Goal: Task Accomplishment & Management: Manage account settings

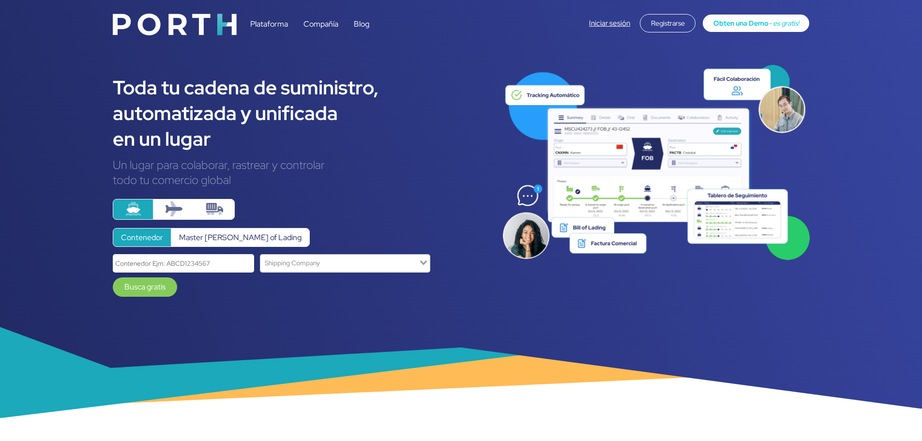
click at [599, 22] on link "Iniciar sesión" at bounding box center [609, 23] width 41 height 10
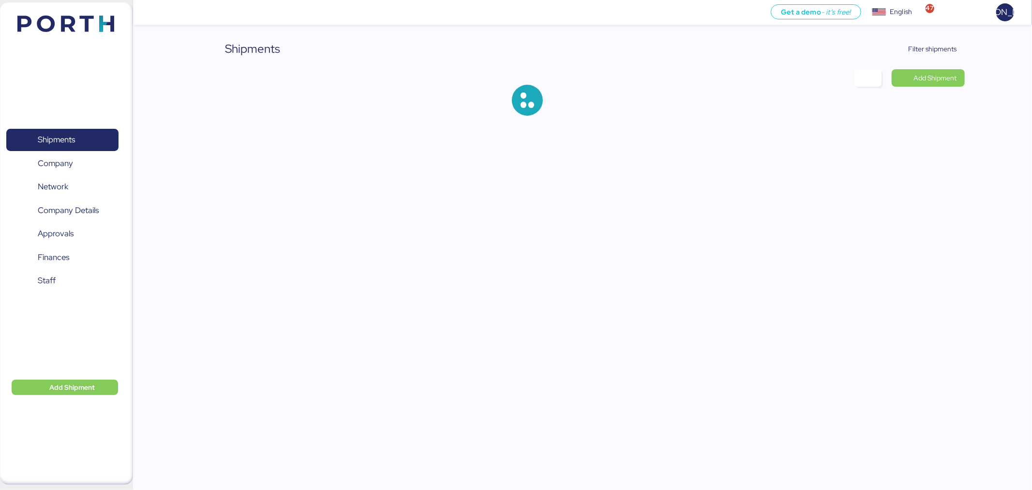
click at [925, 55] on span "Filter shipments" at bounding box center [927, 49] width 60 height 14
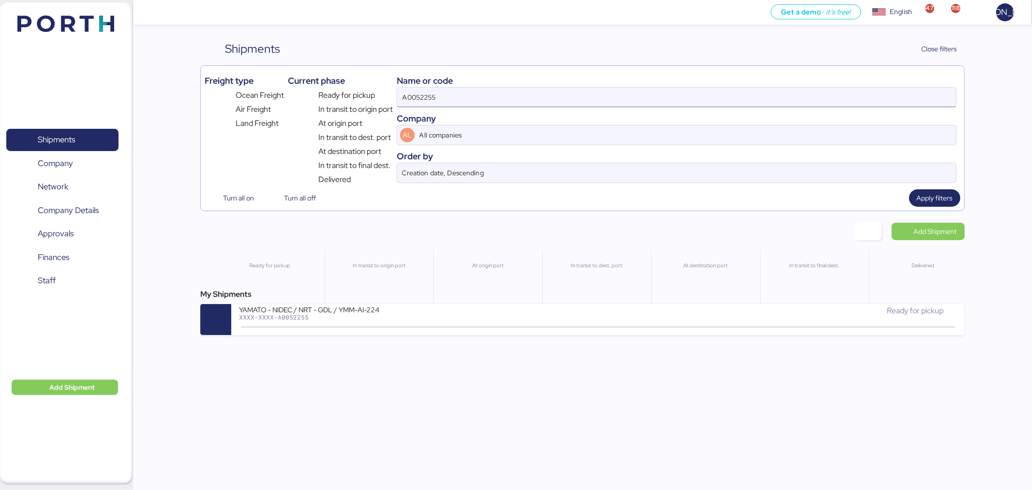
click at [540, 98] on input "A0052255" at bounding box center [676, 97] width 559 height 19
paste input "O0052216"
type input "O0052216"
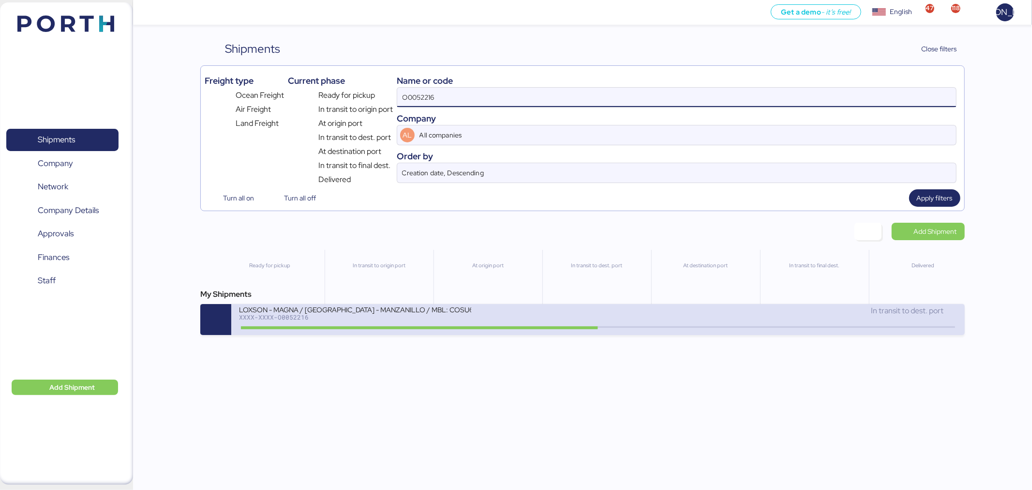
click at [629, 323] on div "In transit to dest. port" at bounding box center [777, 315] width 359 height 21
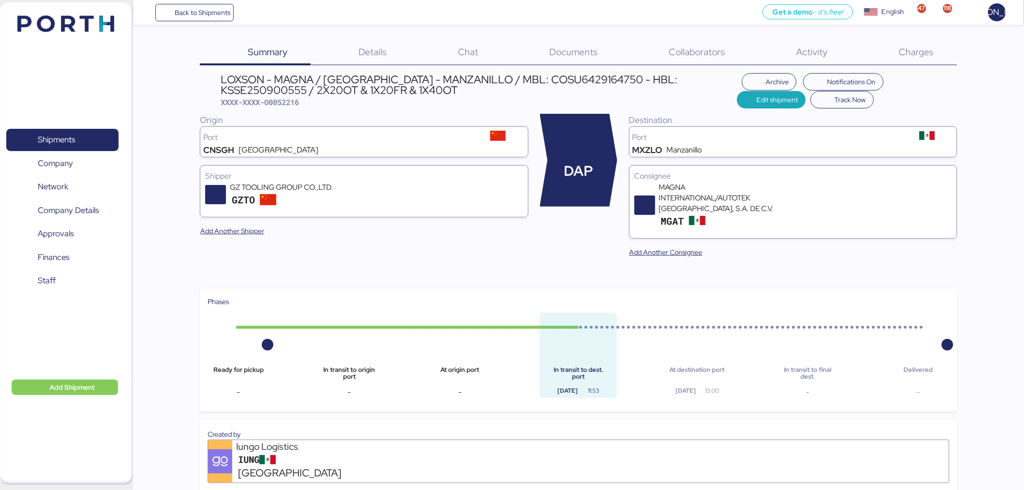
click at [937, 55] on div "Charges 0" at bounding box center [904, 52] width 106 height 25
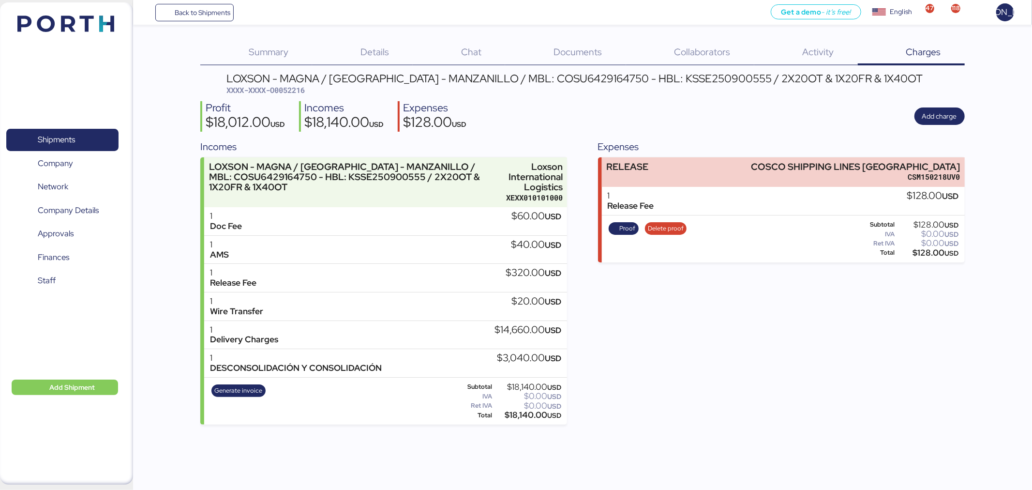
click at [558, 55] on span "Documents" at bounding box center [578, 51] width 48 height 13
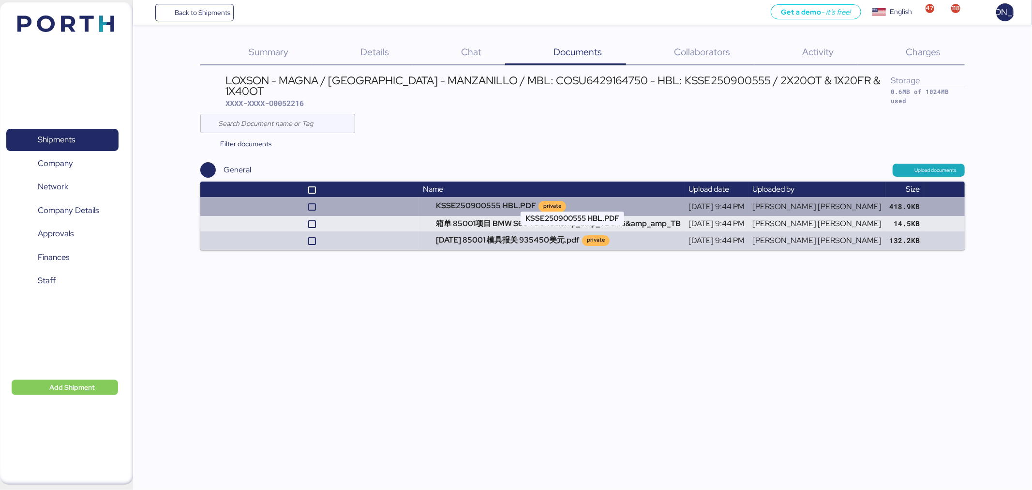
click at [465, 197] on td "KSSE250900555 HBL.PDF private" at bounding box center [552, 206] width 266 height 18
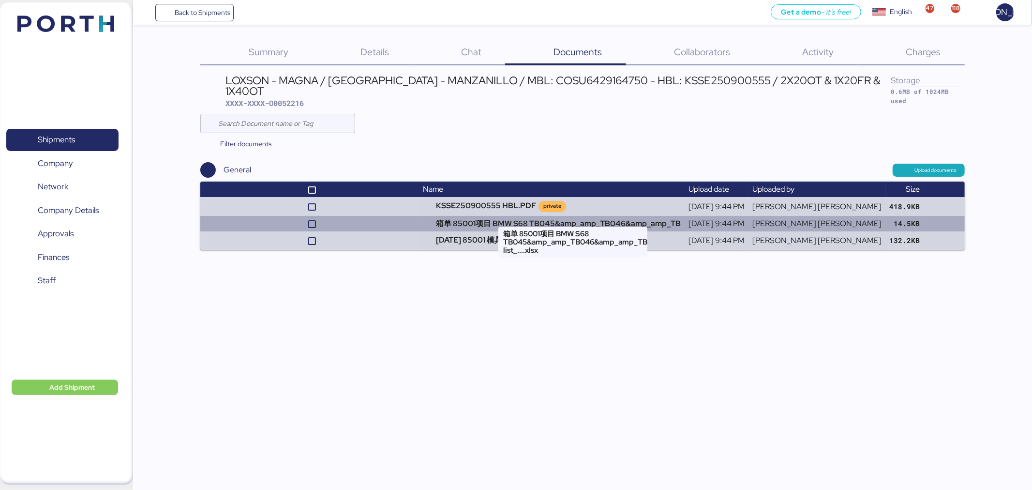
click at [534, 216] on td "箱单 85001项目 BMW S68 TB045&amp_amp_TB046&amp_amp_TB" at bounding box center [552, 223] width 266 height 15
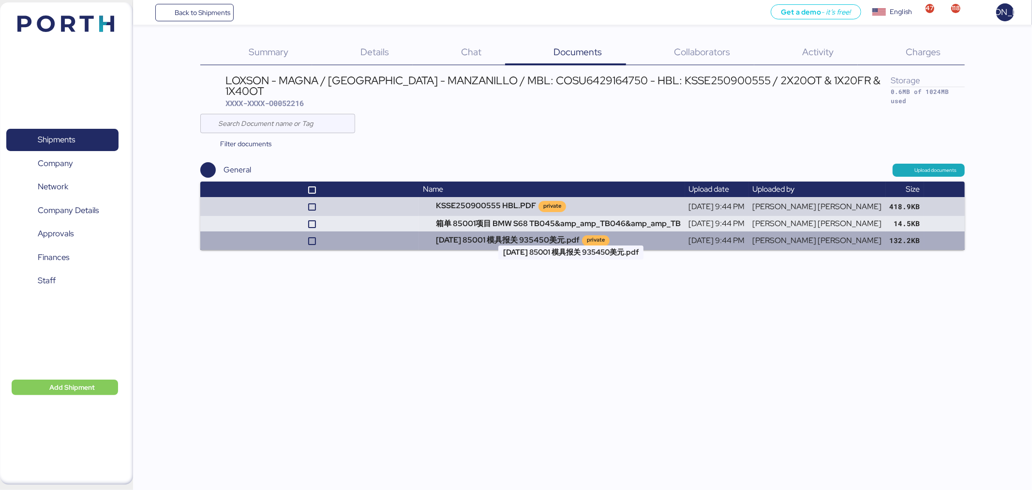
click at [521, 231] on td "2025.9.9 85001 模具报关 935450美元.pdf private" at bounding box center [552, 240] width 266 height 18
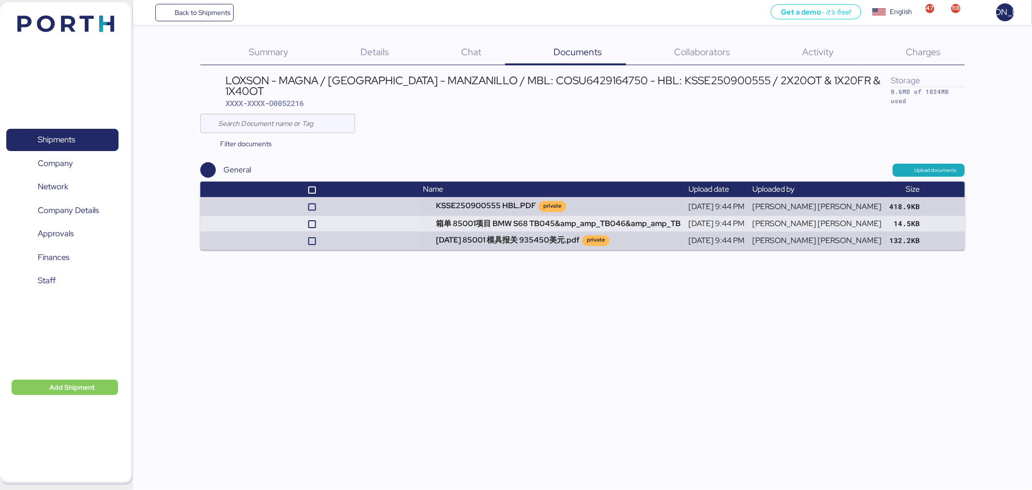
click at [282, 98] on span "XXXX-XXXX-O0052216" at bounding box center [264, 103] width 78 height 10
copy span "O0052216"
click at [187, 7] on span "Back to Shipments" at bounding box center [203, 13] width 56 height 12
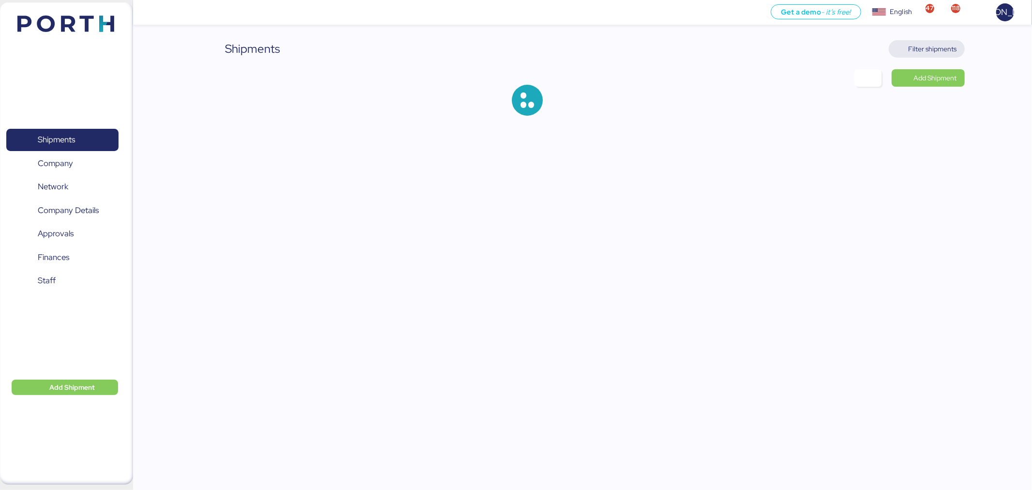
click at [944, 49] on span "Filter shipments" at bounding box center [933, 49] width 48 height 12
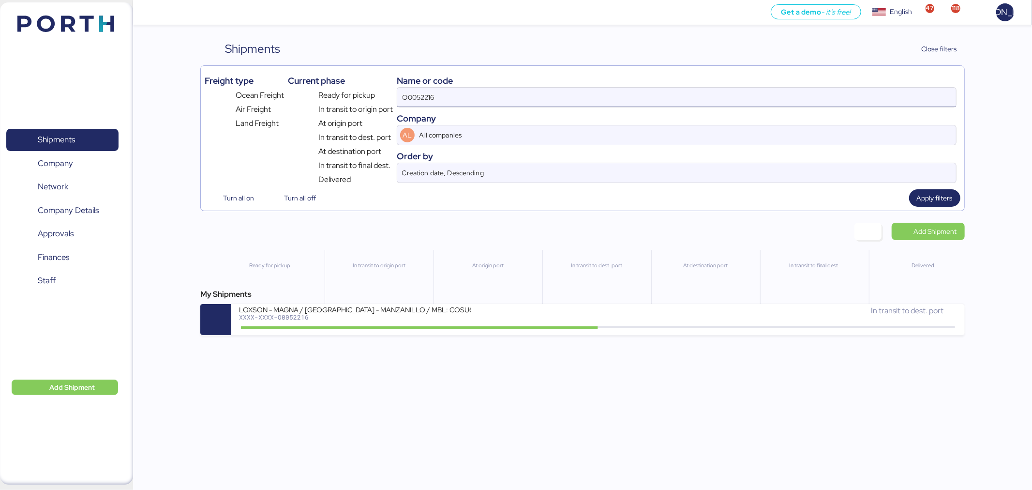
click at [618, 93] on input "O0052216" at bounding box center [676, 97] width 559 height 19
paste input "178"
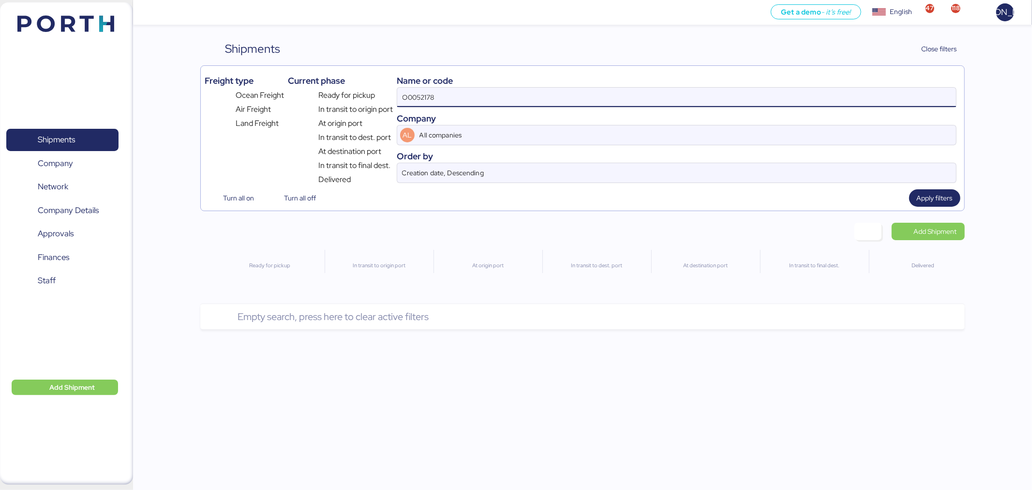
click at [476, 99] on input "O0052178" at bounding box center [676, 97] width 559 height 19
type input "O0052178"
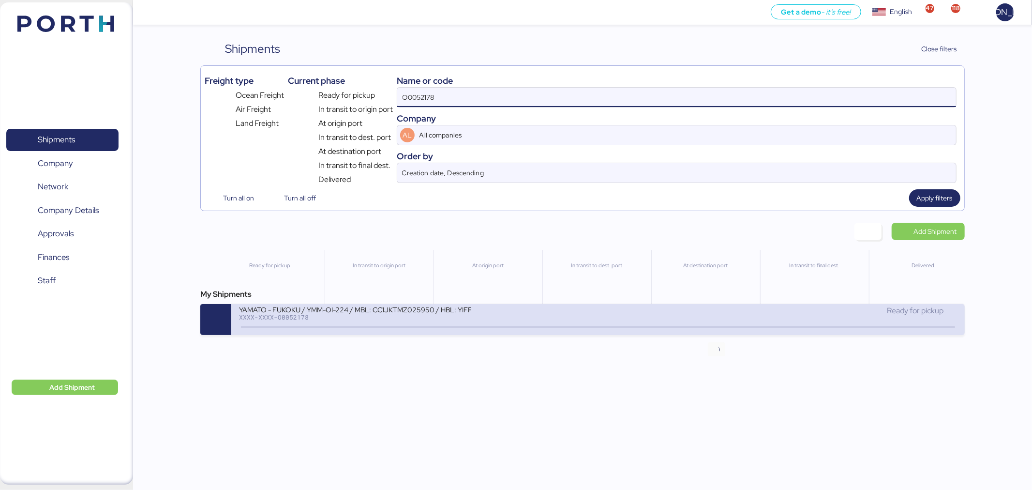
click at [703, 323] on div "Ready for pickup" at bounding box center [777, 315] width 359 height 21
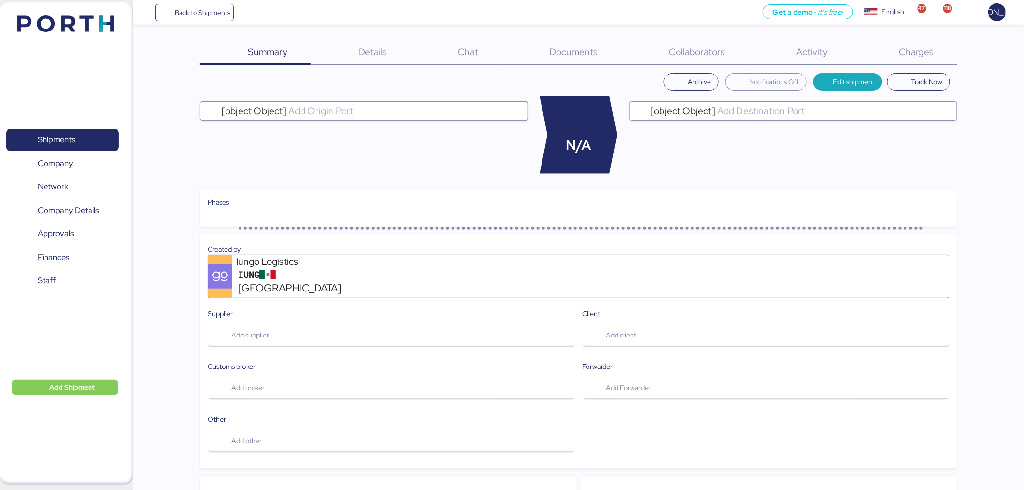
click at [930, 45] on span "Charges" at bounding box center [916, 51] width 35 height 13
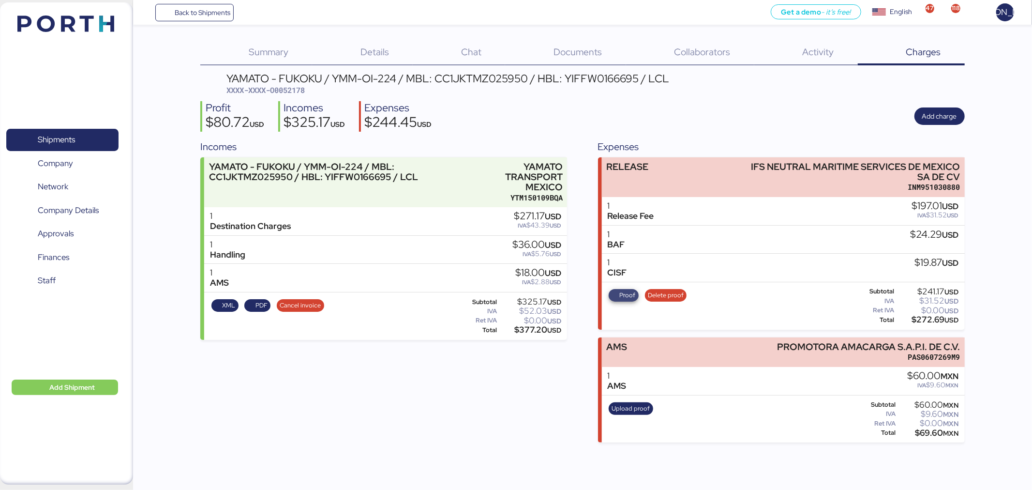
click at [627, 294] on span "Proof" at bounding box center [627, 295] width 16 height 11
click at [623, 294] on span "Proof" at bounding box center [627, 295] width 16 height 11
click at [657, 293] on span "Delete proof" at bounding box center [666, 295] width 36 height 11
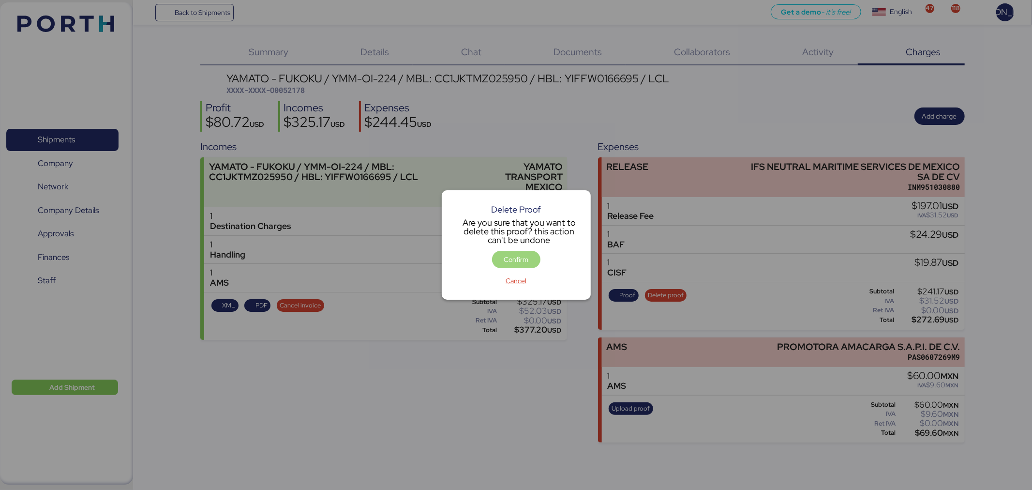
click at [518, 258] on span "Confirm" at bounding box center [516, 260] width 25 height 12
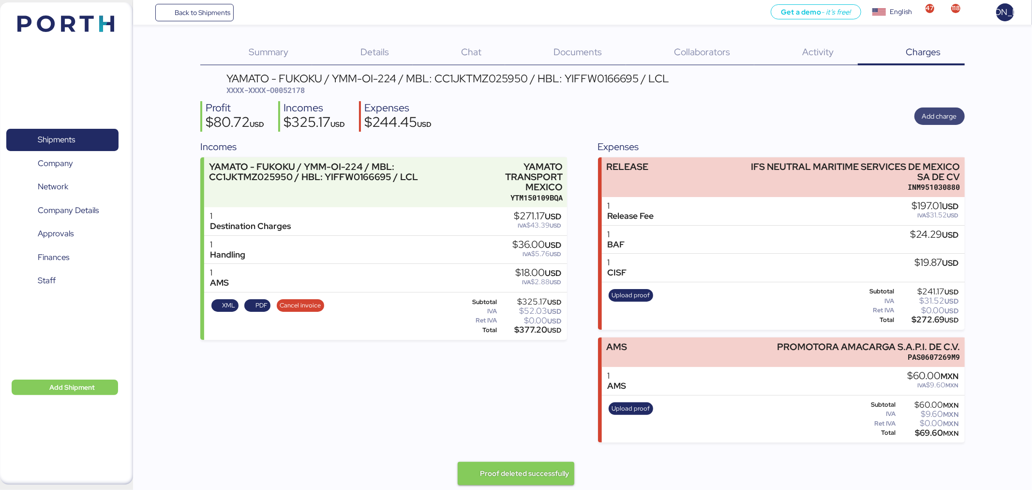
click at [936, 114] on span "Add charge" at bounding box center [939, 116] width 35 height 12
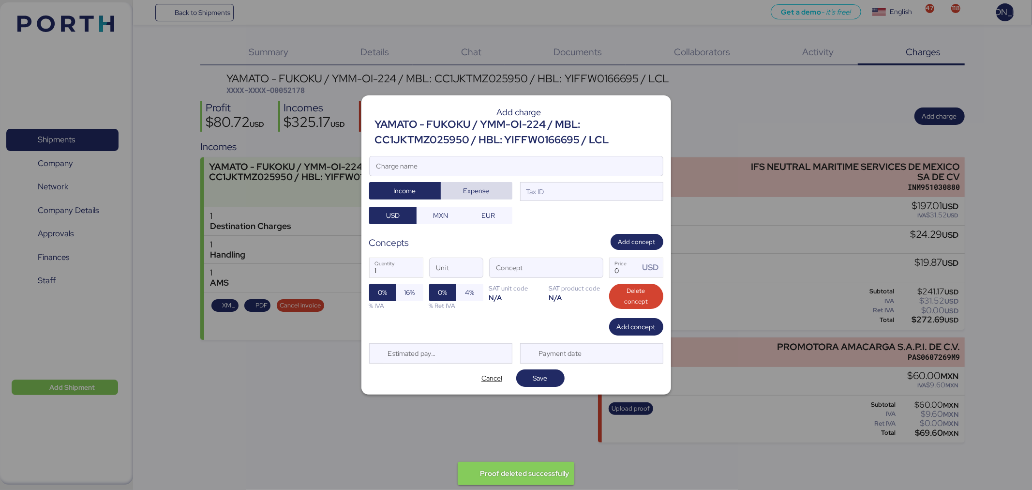
click at [478, 184] on span "Expense" at bounding box center [477, 191] width 56 height 14
click at [476, 168] on input "Charge name" at bounding box center [516, 165] width 293 height 19
type input "BAF/"
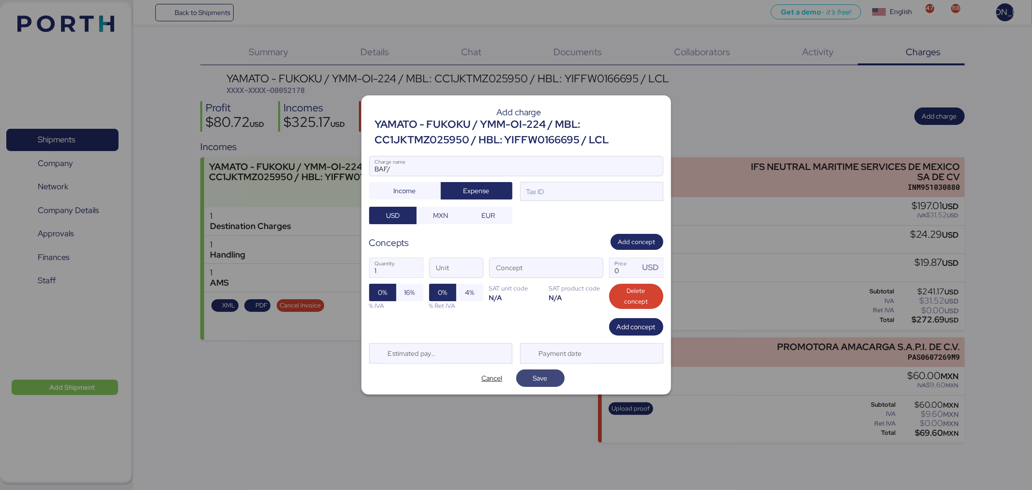
click at [551, 378] on span "Save" at bounding box center [540, 378] width 33 height 14
click at [494, 376] on span "Cancel" at bounding box center [491, 378] width 21 height 12
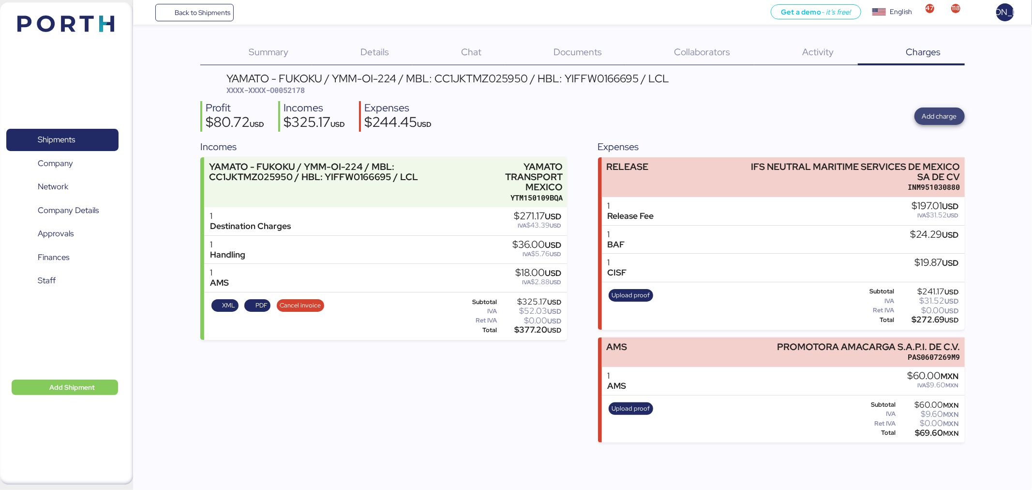
click at [942, 115] on span "Add charge" at bounding box center [939, 116] width 35 height 12
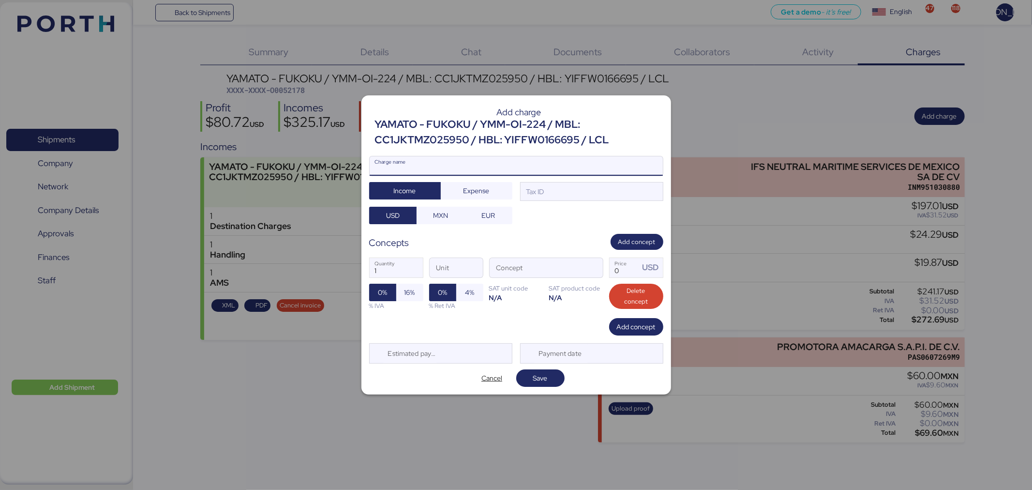
click at [442, 163] on input "Charge name" at bounding box center [516, 165] width 293 height 19
type input "b"
type input "BAF/ISF"
click at [482, 192] on span "Expense" at bounding box center [477, 191] width 26 height 12
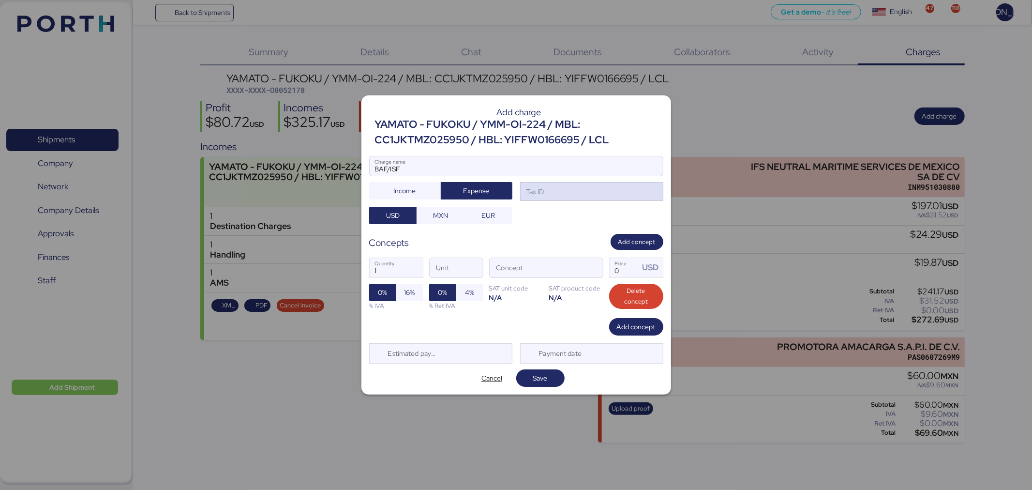
click at [586, 195] on div "Tax ID" at bounding box center [591, 191] width 143 height 19
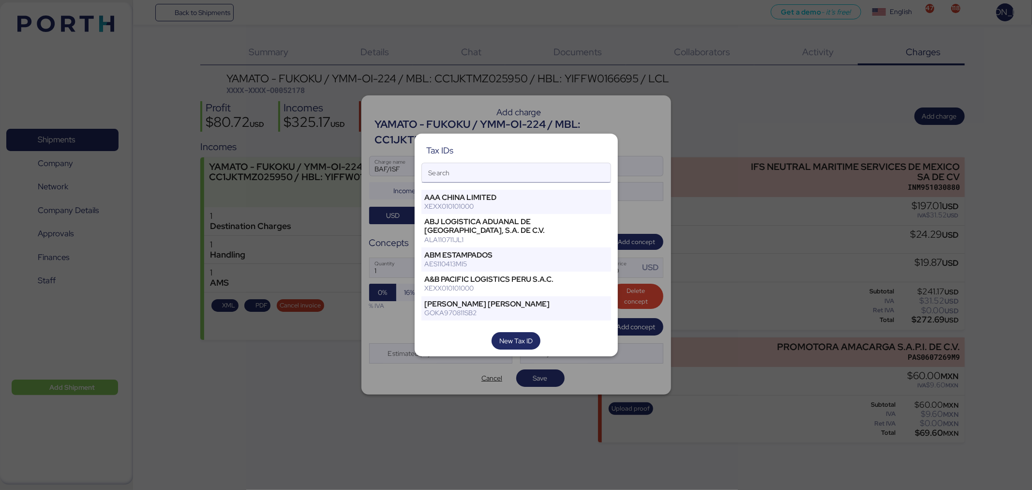
click at [572, 175] on input "Search" at bounding box center [516, 172] width 189 height 19
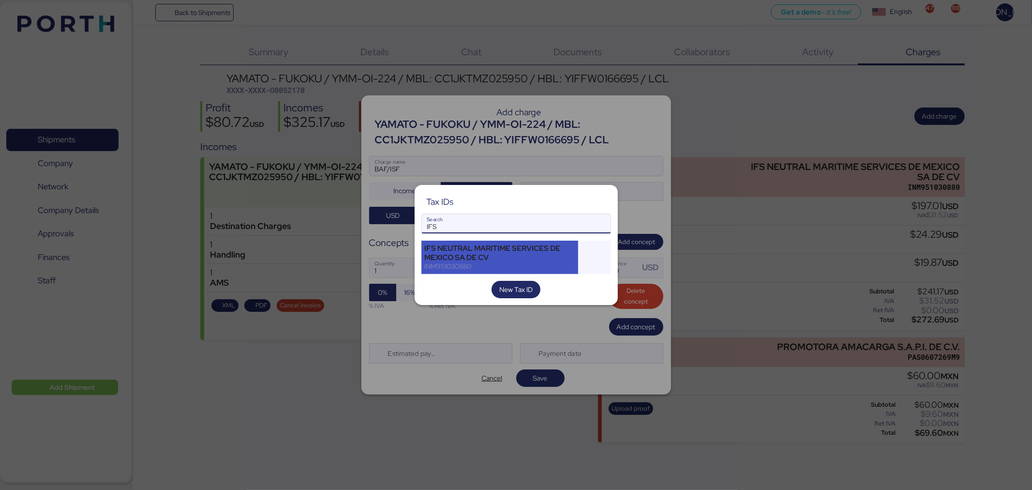
type input "IFS"
drag, startPoint x: 550, startPoint y: 255, endPoint x: 549, endPoint y: 240, distance: 15.5
click at [550, 255] on div "IFS NEUTRAL MARITIME SERVICES DE MEXICO SA DE CV" at bounding box center [500, 252] width 150 height 17
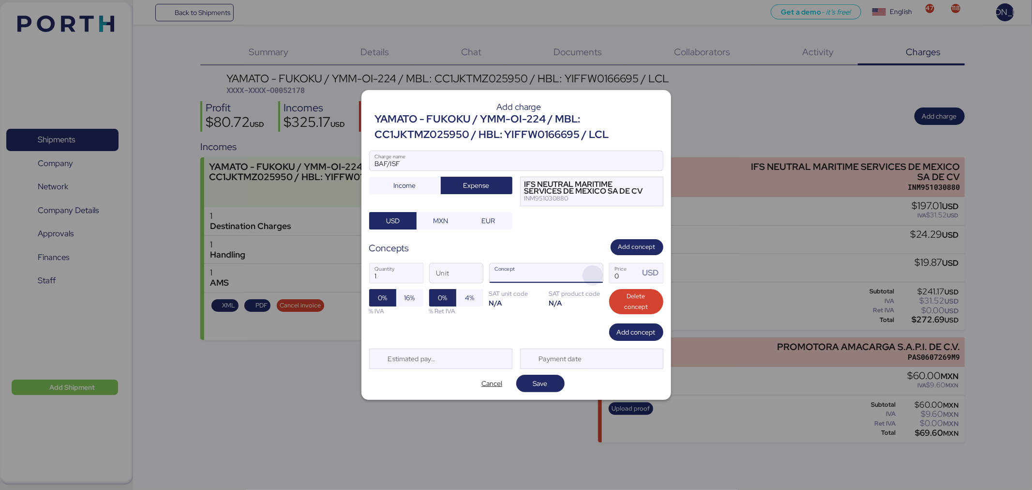
click at [587, 275] on span "button" at bounding box center [593, 275] width 20 height 20
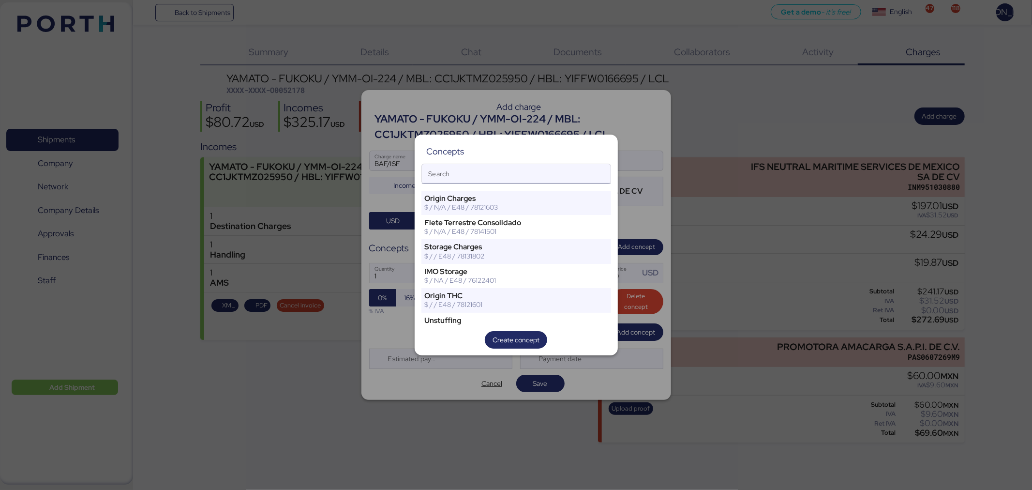
click at [531, 172] on input "Search" at bounding box center [516, 173] width 189 height 19
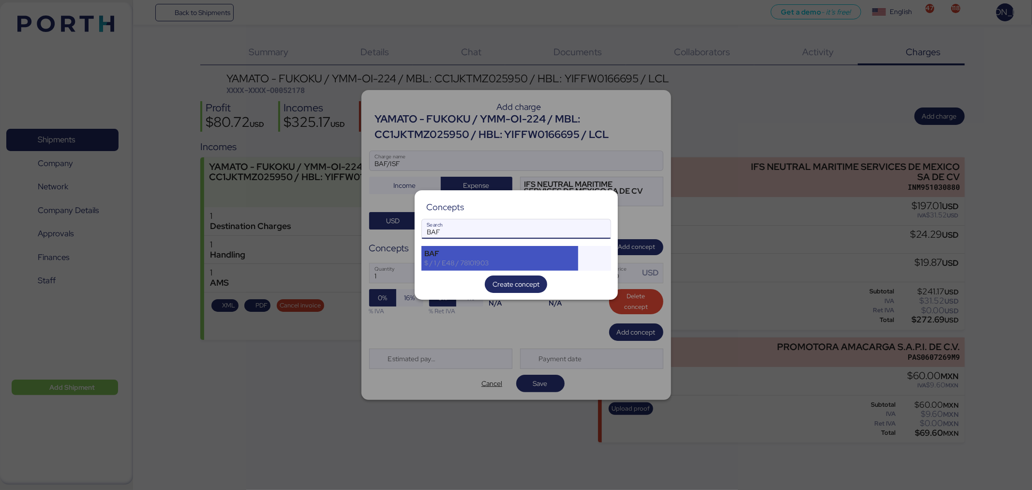
type input "BAF"
click at [483, 254] on div "BAF" at bounding box center [500, 253] width 150 height 9
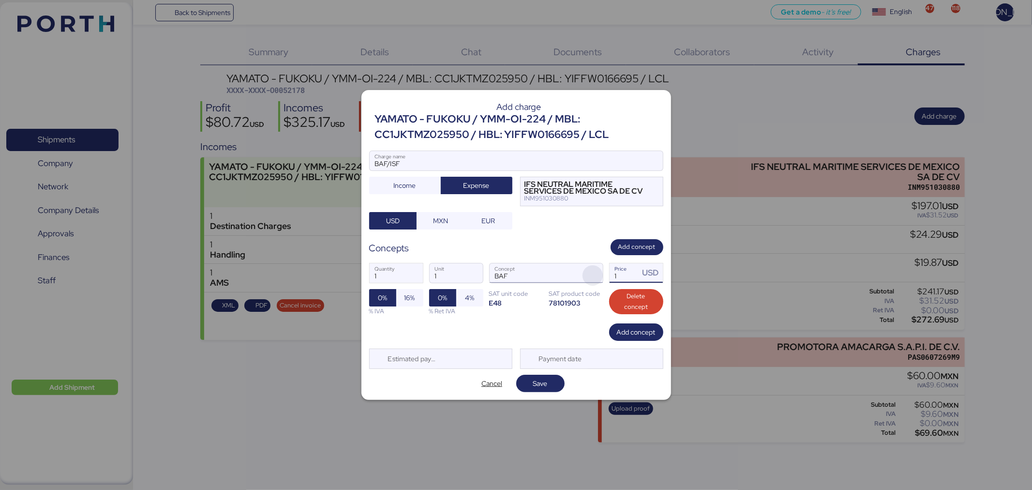
drag, startPoint x: 623, startPoint y: 281, endPoint x: 591, endPoint y: 274, distance: 32.6
click at [592, 279] on div "1 Quantity 1 Unit BAF Concept 1 Price USD 0% 16% % IVA 0% 4% % Ret IVA SAT unit…" at bounding box center [516, 289] width 294 height 68
type input "24.29"
click at [647, 336] on span "Add concept" at bounding box center [636, 332] width 39 height 12
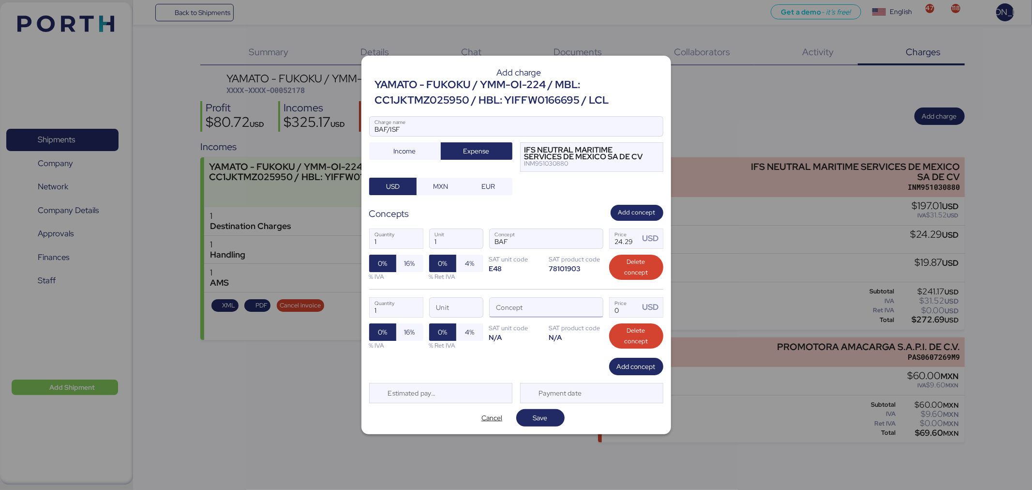
click at [526, 315] on input "Concept" at bounding box center [535, 307] width 90 height 19
type input "ISF"
click at [597, 312] on span "button" at bounding box center [593, 310] width 20 height 20
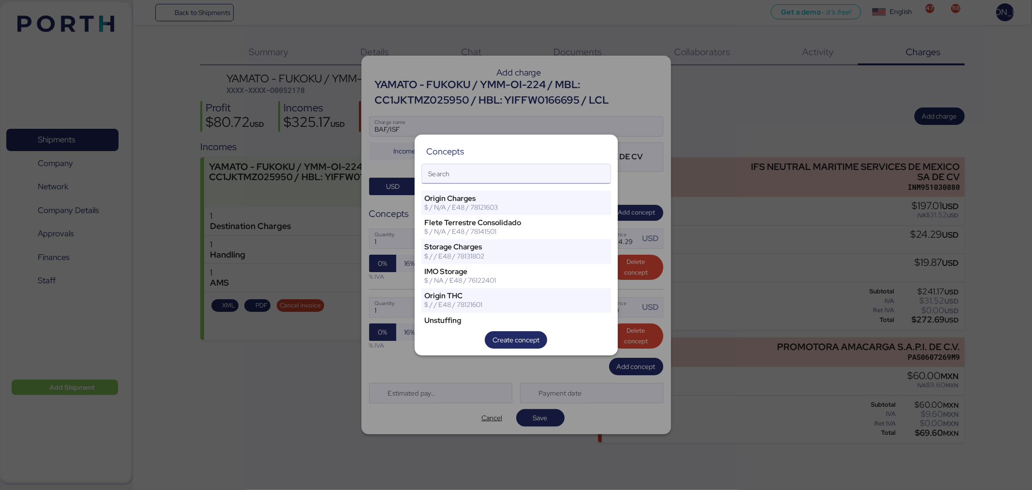
click at [555, 172] on input "Search" at bounding box center [516, 173] width 189 height 19
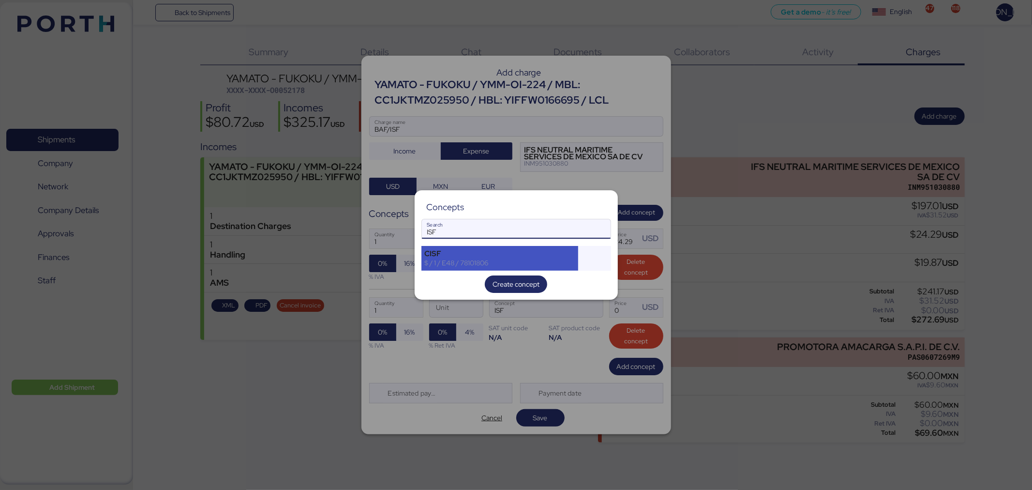
type input "ISF"
click at [551, 260] on div "$ / 1 / E48 / 78101806" at bounding box center [500, 262] width 150 height 9
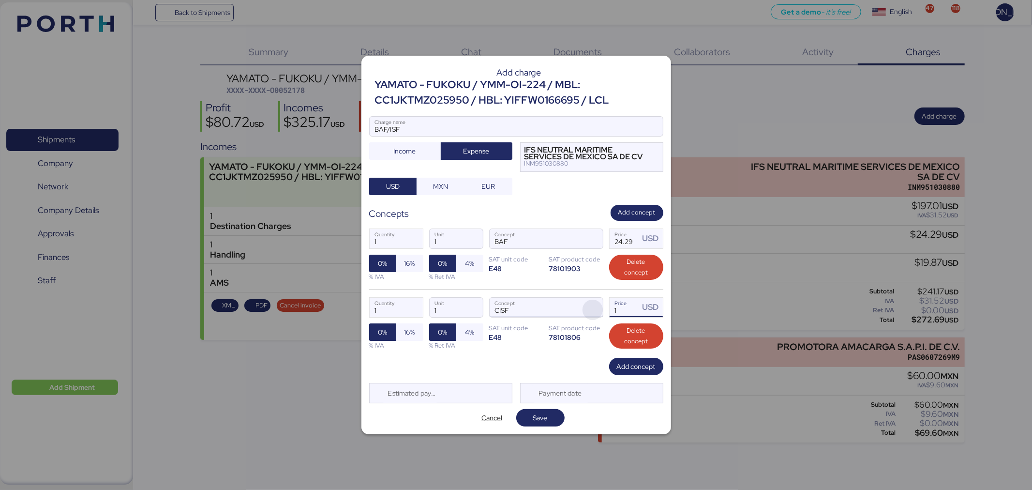
drag, startPoint x: 605, startPoint y: 309, endPoint x: 599, endPoint y: 309, distance: 6.8
click at [599, 309] on div "1 Quantity 1 Unit CISF Concept 1 Price USD 0% 16% % IVA 0% 4% % Ret IVA SAT uni…" at bounding box center [516, 323] width 294 height 69
type input "19.87"
click at [531, 369] on div "Add concept" at bounding box center [516, 366] width 294 height 17
click at [546, 415] on span "Save" at bounding box center [540, 418] width 15 height 12
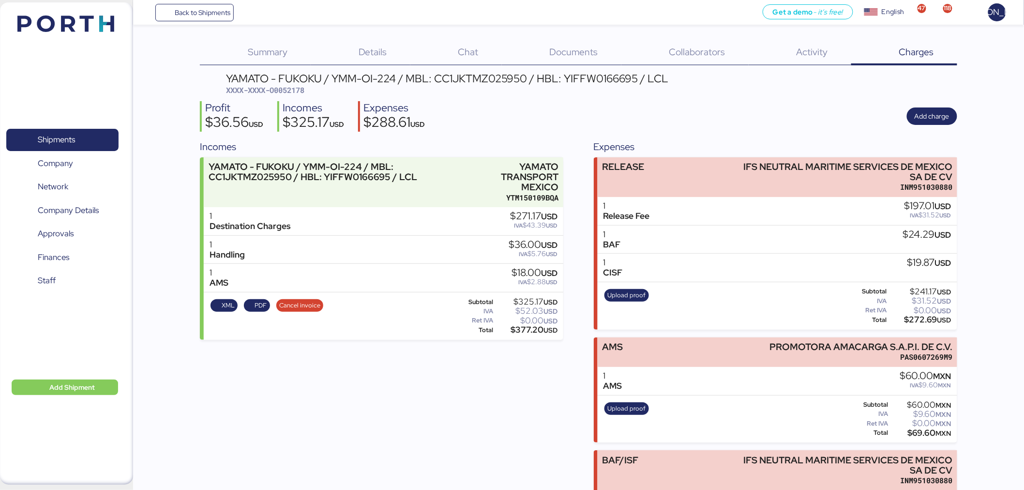
click at [689, 233] on div "1 BAF $24.29 USD" at bounding box center [778, 239] width 360 height 29
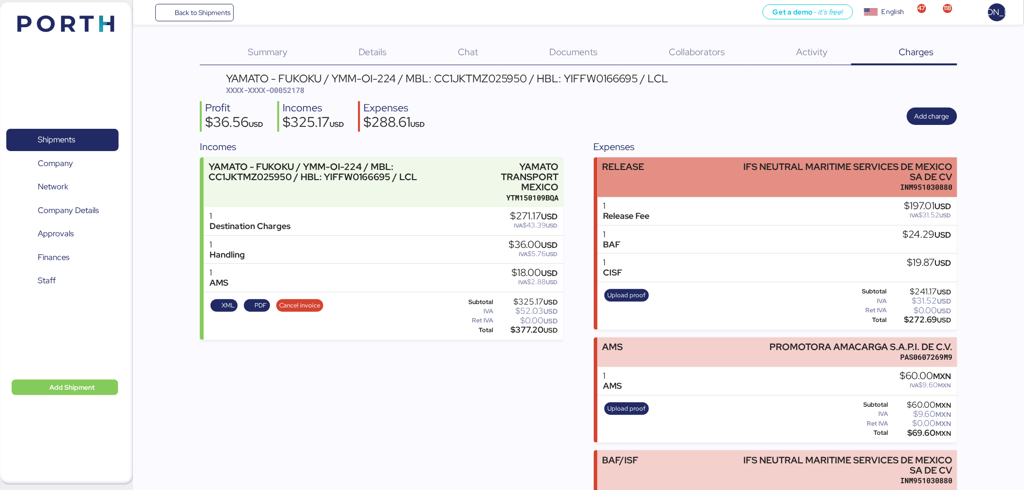
click at [691, 184] on div "RELEASE IFS NEUTRAL MARITIME SERVICES DE MEXICO SA DE CV INM951030880" at bounding box center [778, 177] width 360 height 40
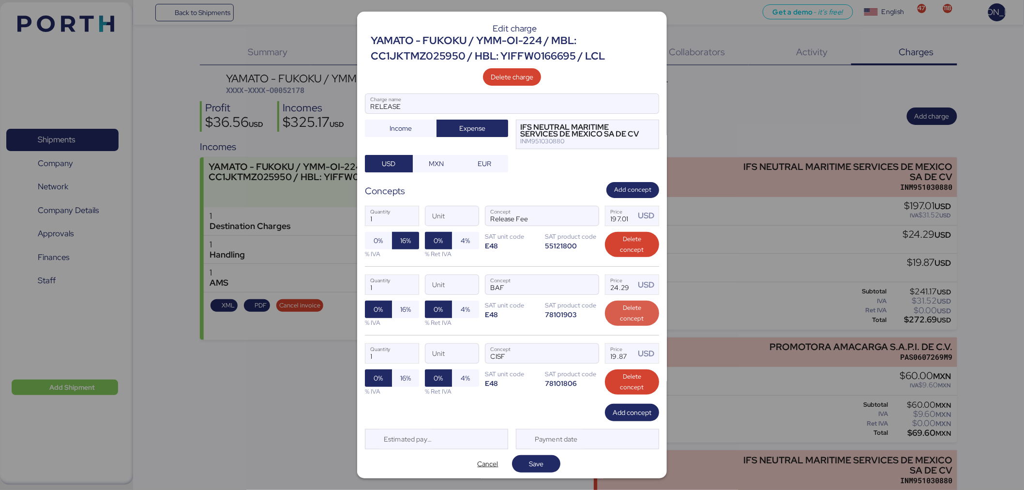
click at [631, 319] on span "Delete concept" at bounding box center [632, 312] width 39 height 21
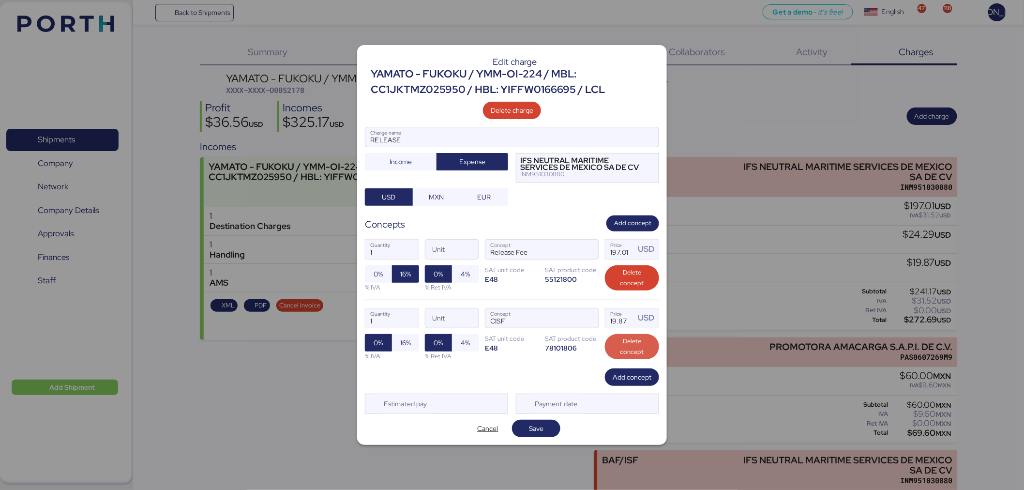
click at [629, 350] on span "Delete concept" at bounding box center [632, 346] width 39 height 21
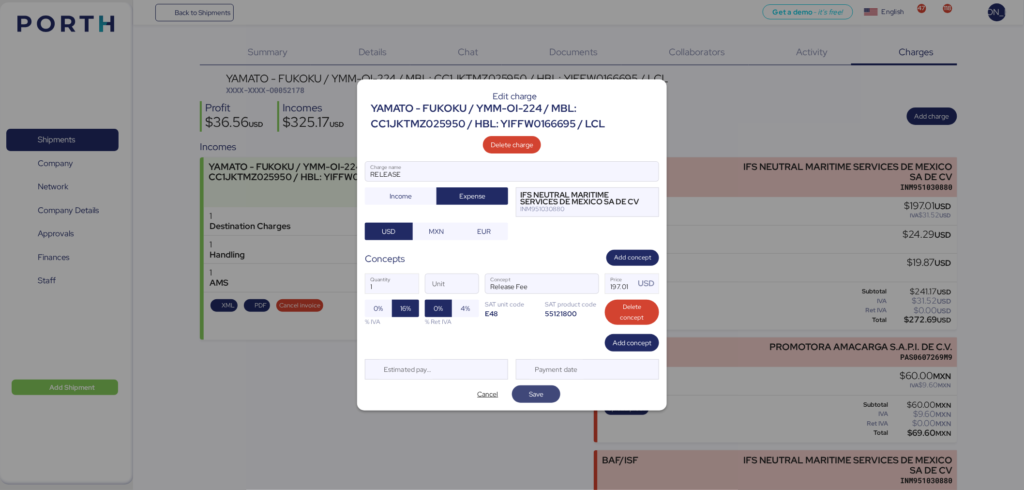
click at [536, 388] on span "Save" at bounding box center [536, 394] width 33 height 14
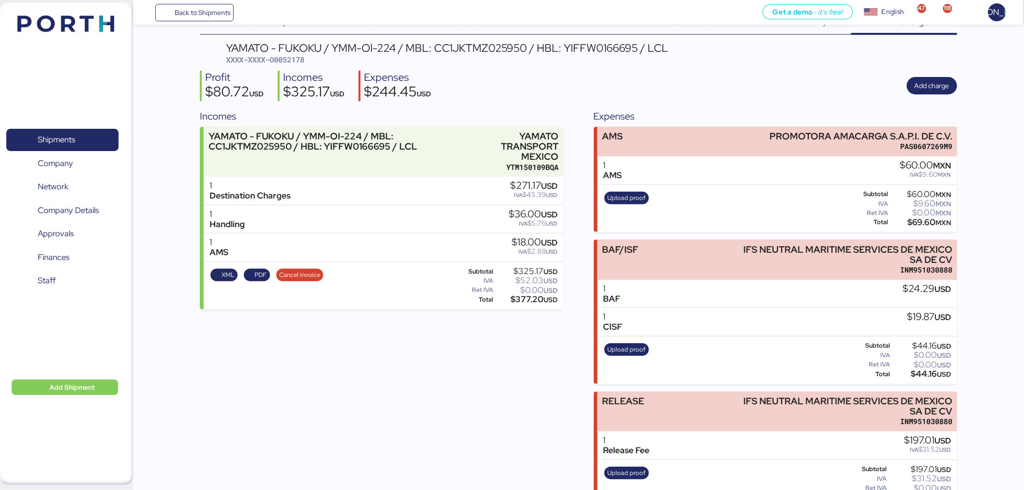
scroll to position [55, 0]
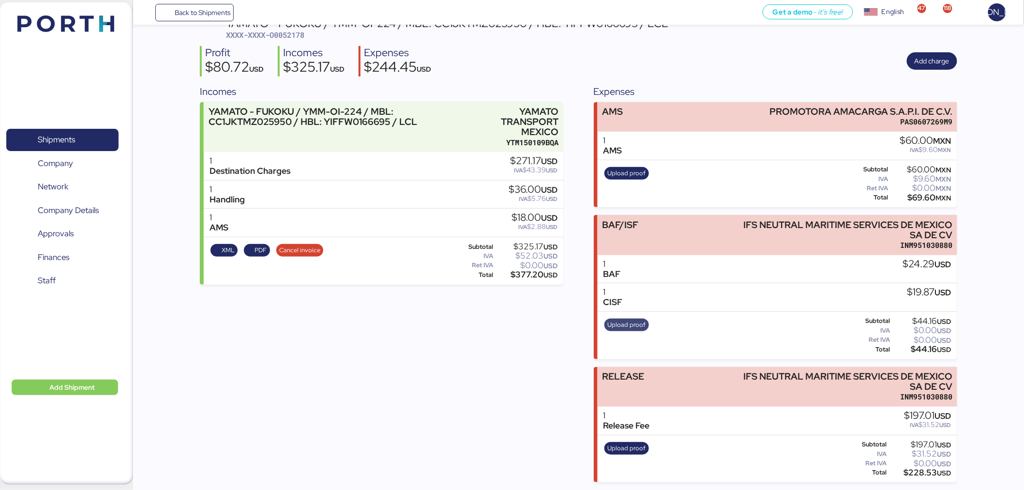
click at [620, 322] on span "Upload proof" at bounding box center [627, 324] width 38 height 11
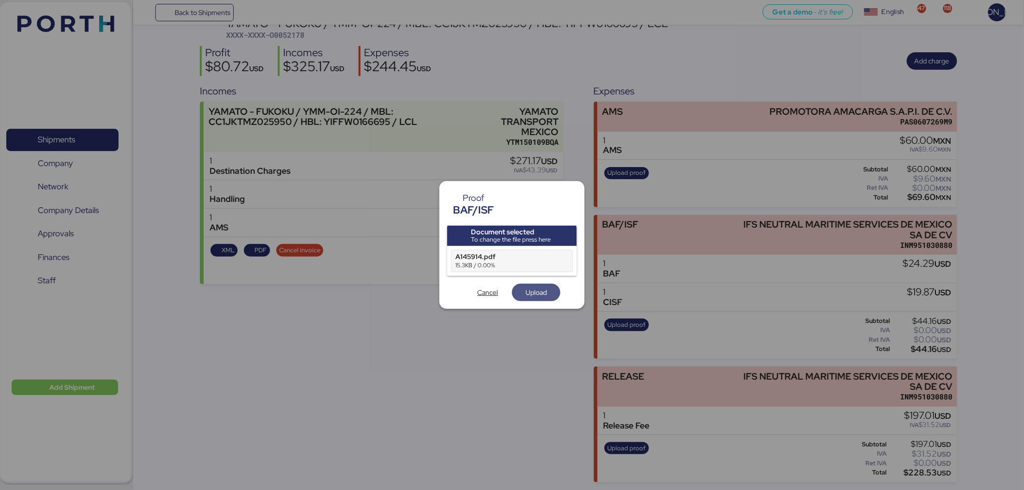
drag, startPoint x: 525, startPoint y: 289, endPoint x: 550, endPoint y: 289, distance: 25.2
click at [525, 289] on span "Upload" at bounding box center [536, 292] width 33 height 14
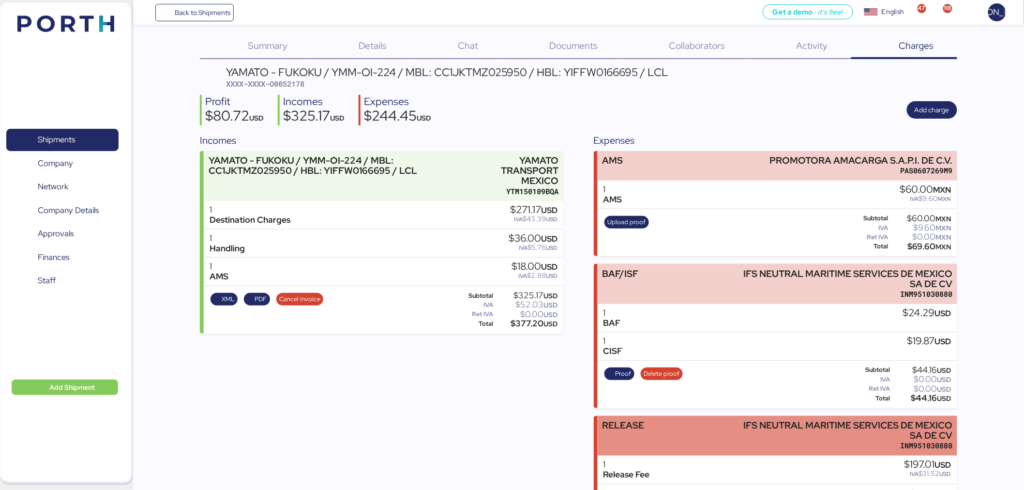
scroll to position [55, 0]
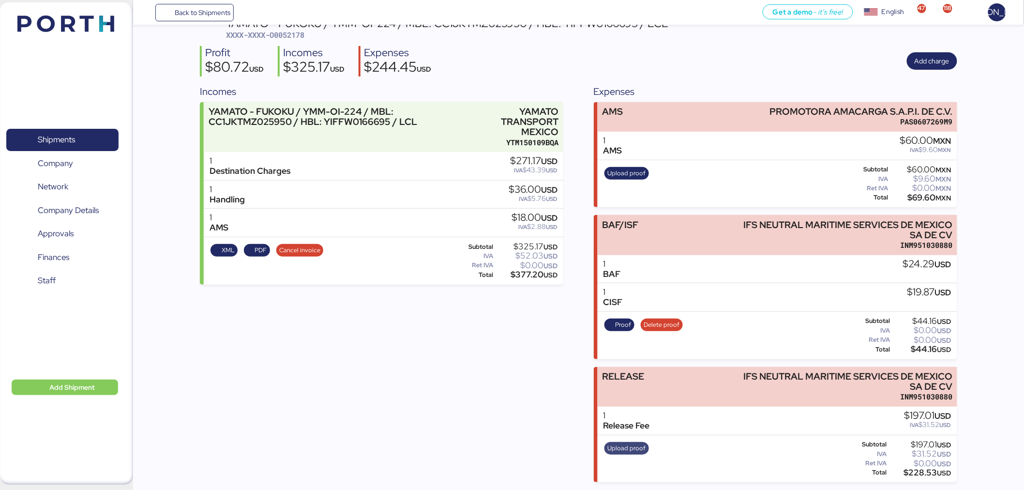
click at [625, 448] on span "Upload proof" at bounding box center [627, 448] width 38 height 11
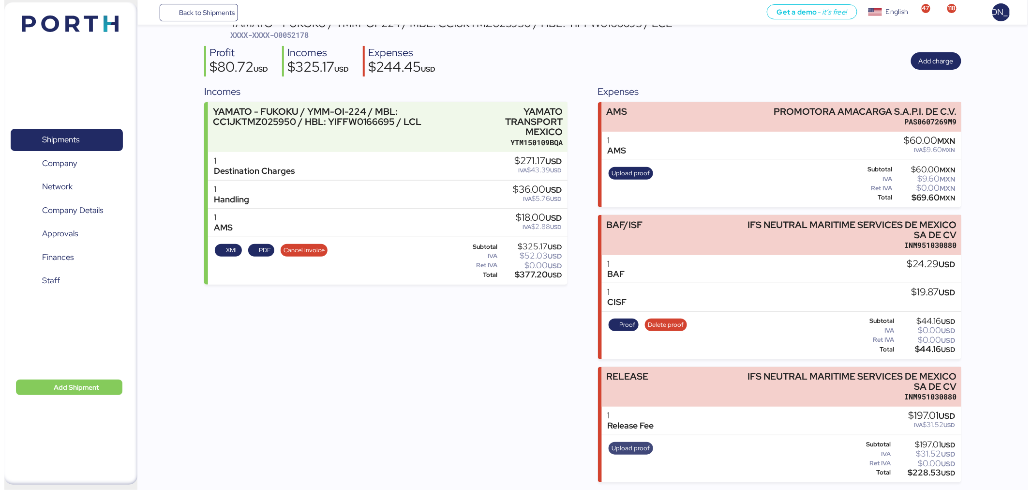
scroll to position [0, 0]
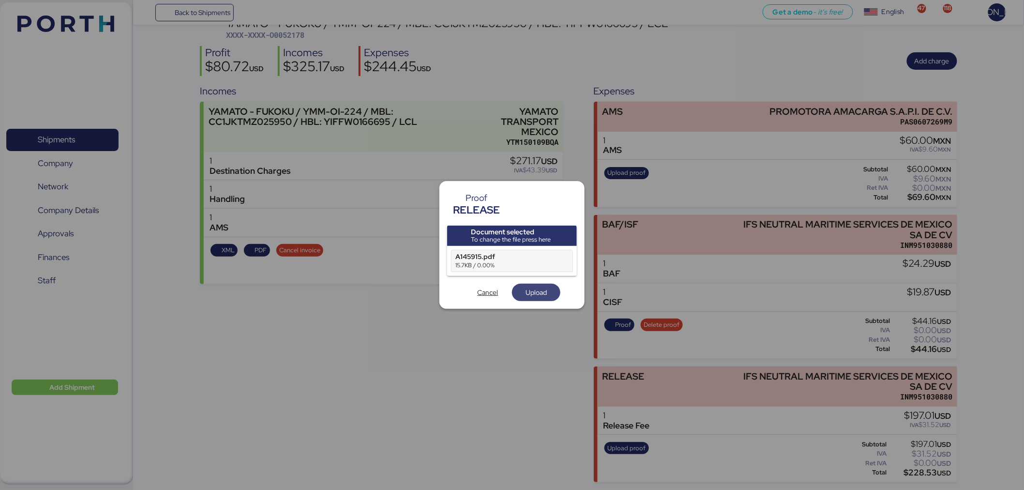
click at [540, 296] on span "Upload" at bounding box center [535, 292] width 21 height 12
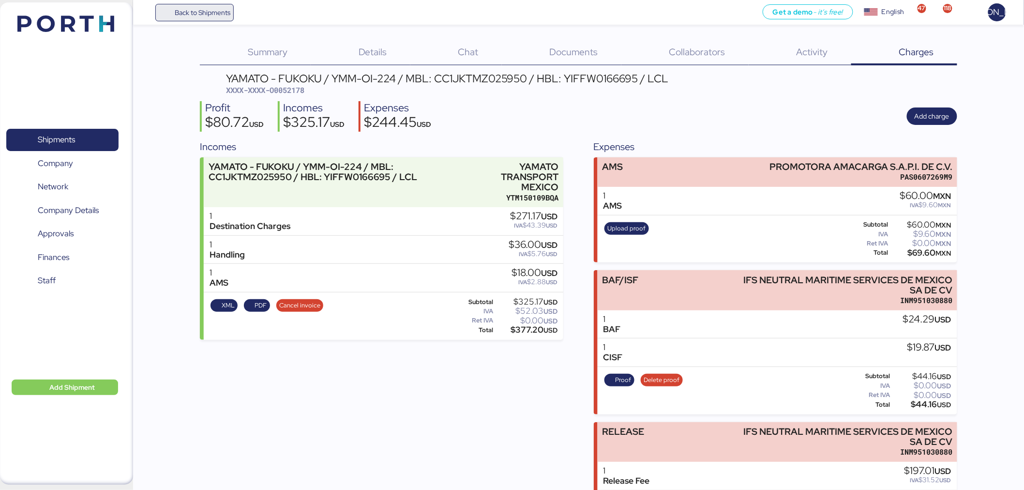
click at [193, 16] on span "Back to Shipments" at bounding box center [203, 13] width 56 height 12
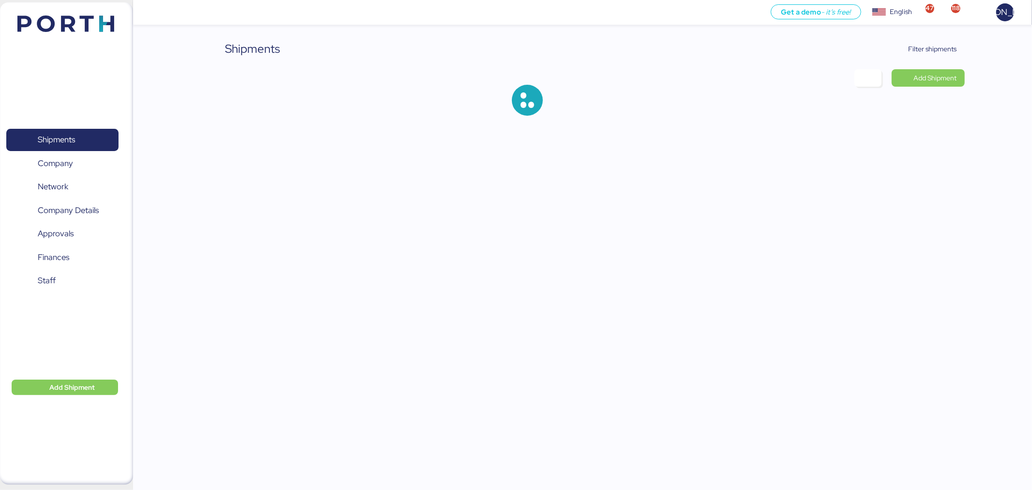
click at [928, 45] on span "Filter shipments" at bounding box center [933, 49] width 48 height 12
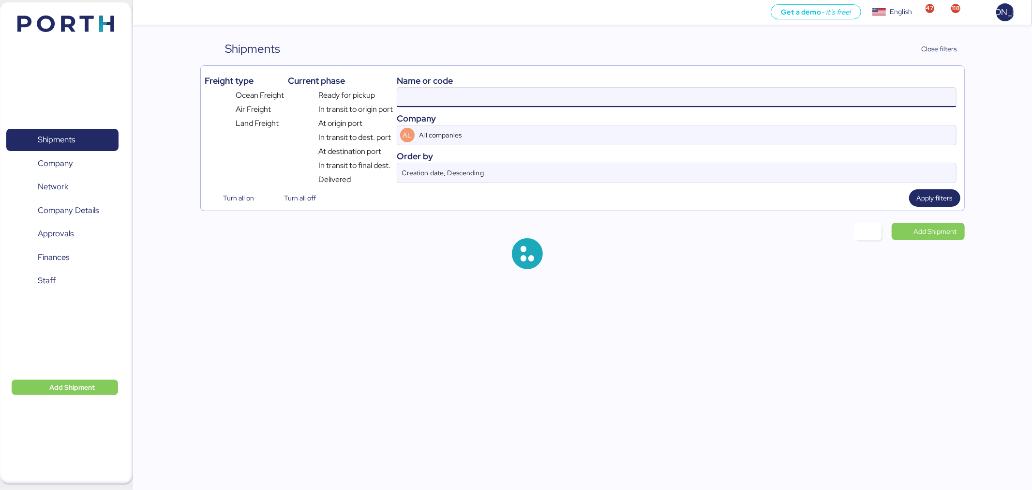
click at [526, 103] on input at bounding box center [676, 97] width 559 height 19
paste input "O0052221"
type input "O0052221"
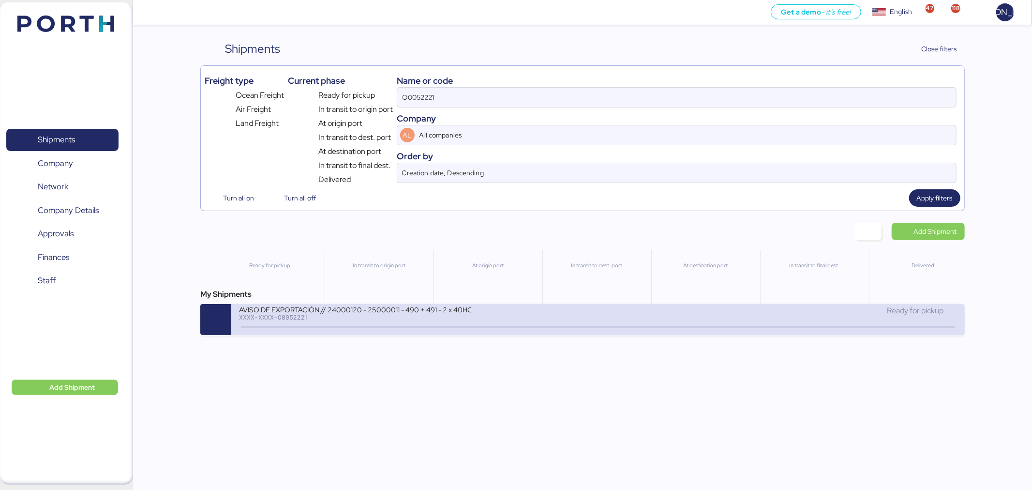
click at [407, 313] on div "AVISO DE EXPORTACIÓN // 24000120 - 25000011 - 490 + 491 - 2 x 40HC" at bounding box center [355, 309] width 232 height 8
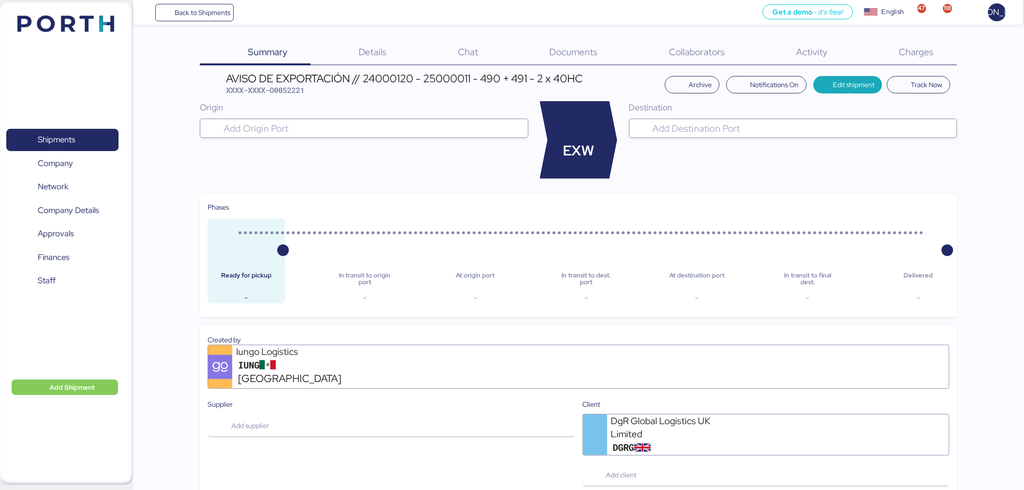
click at [288, 90] on span "XXXX-XXXX-O0052221" at bounding box center [265, 90] width 78 height 10
copy span "O0052221"
click at [920, 49] on span "Charges" at bounding box center [916, 51] width 35 height 13
